Goal: Task Accomplishment & Management: Use online tool/utility

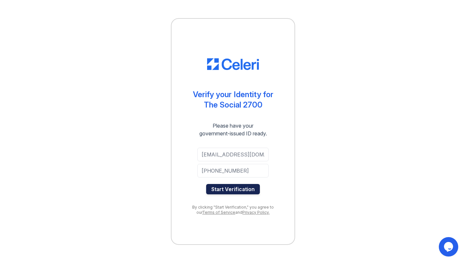
click at [243, 187] on button "Start Verification" at bounding box center [233, 189] width 54 height 10
